Goal: Navigation & Orientation: Find specific page/section

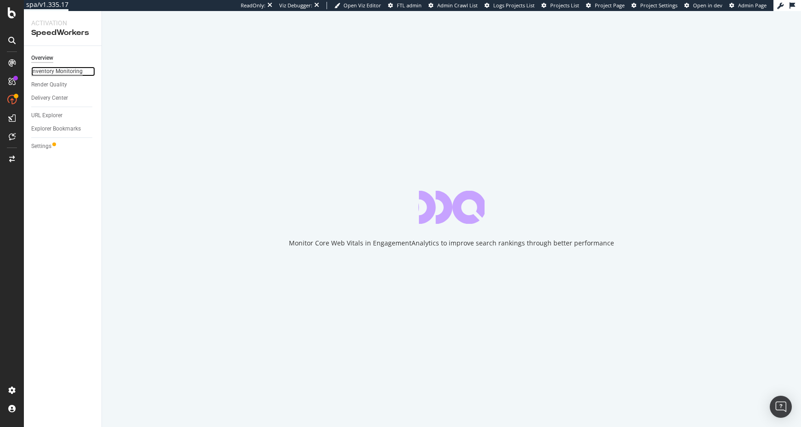
click at [76, 73] on div "Inventory Monitoring" at bounding box center [56, 72] width 51 height 10
drag, startPoint x: 55, startPoint y: 222, endPoint x: 53, endPoint y: 147, distance: 74.5
click at [54, 222] on div "Overview Inventory Monitoring Render Quality Delivery Center URL Explorer Explo…" at bounding box center [63, 236] width 78 height 381
drag, startPoint x: 61, startPoint y: 207, endPoint x: 70, endPoint y: 195, distance: 15.4
click at [61, 207] on div "Overview Inventory Monitoring Render Quality Delivery Center URL Explorer Explo…" at bounding box center [63, 236] width 78 height 381
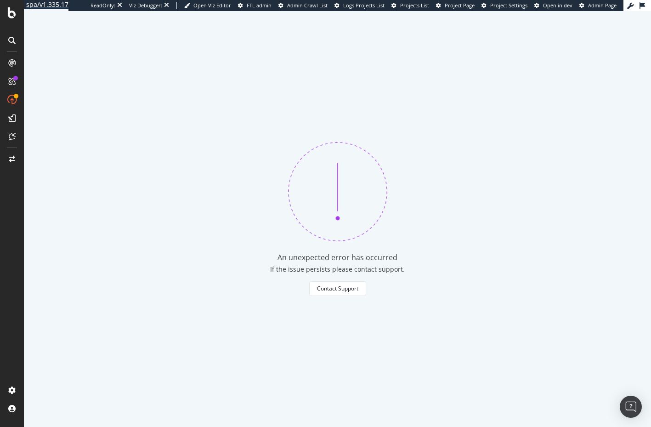
drag, startPoint x: 86, startPoint y: 184, endPoint x: 53, endPoint y: 3, distance: 183.9
click at [86, 183] on div "An unexpected error has occurred If the issue persists please contact support. …" at bounding box center [337, 219] width 627 height 416
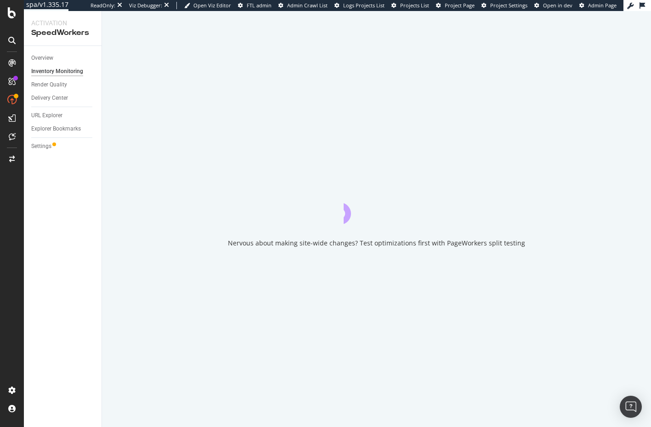
drag, startPoint x: 65, startPoint y: 202, endPoint x: 73, endPoint y: 198, distance: 8.4
click at [65, 202] on div "Overview Inventory Monitoring Render Quality Delivery Center URL Explorer Explo…" at bounding box center [63, 236] width 78 height 381
click at [36, 54] on div "Overview" at bounding box center [42, 58] width 22 height 10
click at [61, 72] on div "Inventory Monitoring" at bounding box center [56, 72] width 51 height 10
click at [45, 264] on div "Overview Inventory Monitoring Render Quality Delivery Center URL Explorer Explo…" at bounding box center [63, 236] width 78 height 381
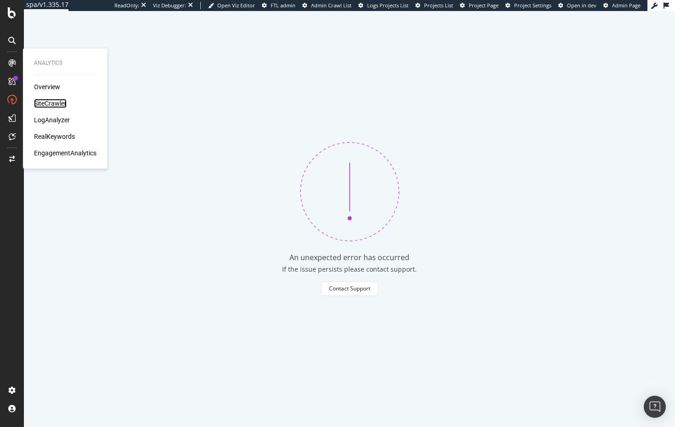
click at [53, 102] on div "SiteCrawler" at bounding box center [50, 103] width 33 height 9
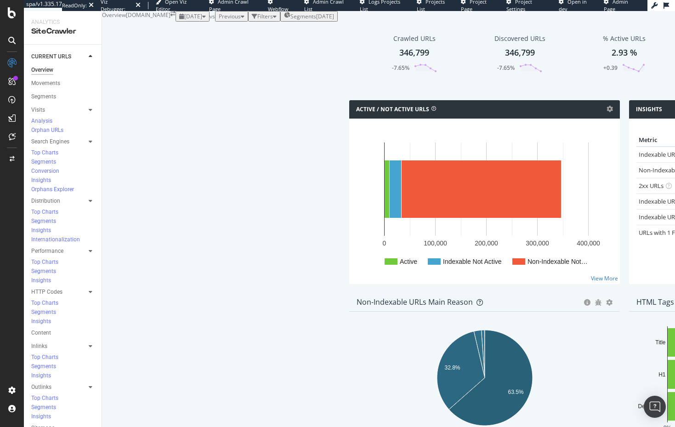
click at [349, 119] on div "Active / Not Active URLs Chart (by Value) Chart (by Percentage) Table Expand Ex…" at bounding box center [484, 109] width 271 height 18
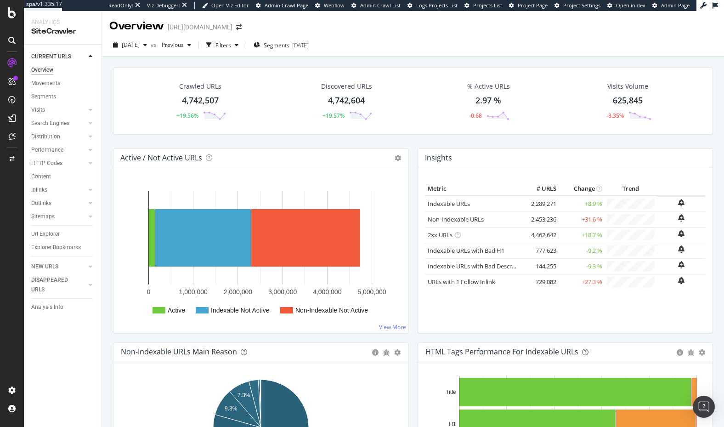
drag, startPoint x: 210, startPoint y: 145, endPoint x: 214, endPoint y: 146, distance: 4.7
click at [210, 145] on div "Crawled URLs 4,742,507 +19.56% Discovered URLs 4,742,604 +19.57% % Active URLs …" at bounding box center [412, 108] width 609 height 81
click at [51, 155] on div "SmartIndex" at bounding box center [50, 156] width 33 height 9
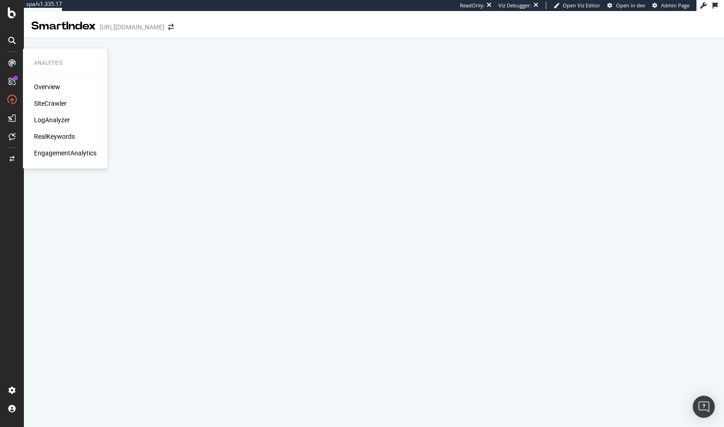
click at [48, 105] on div "SiteCrawler" at bounding box center [50, 103] width 33 height 9
